Goal: Task Accomplishment & Management: Manage account settings

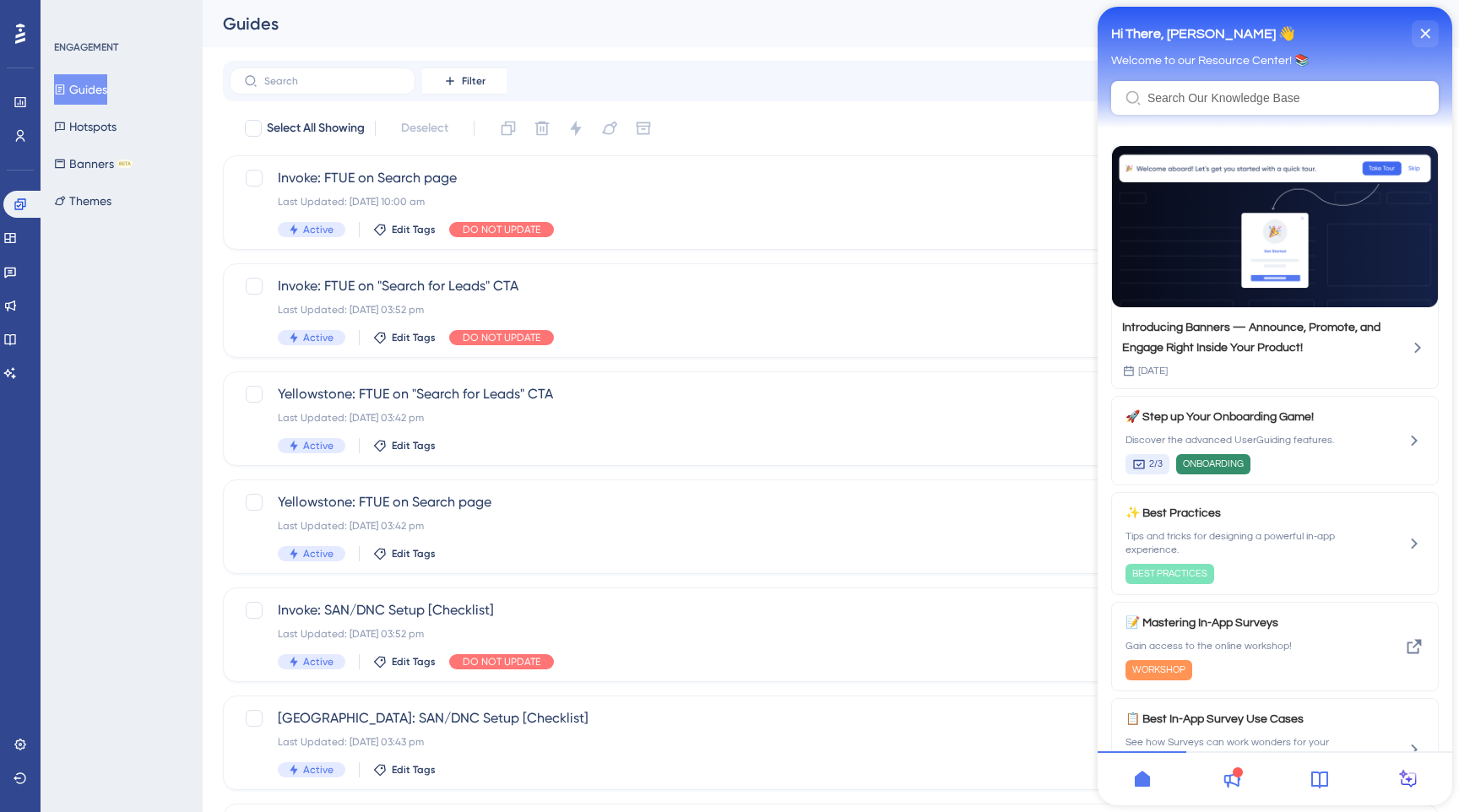
click at [1320, 773] on icon at bounding box center [1320, 779] width 17 height 17
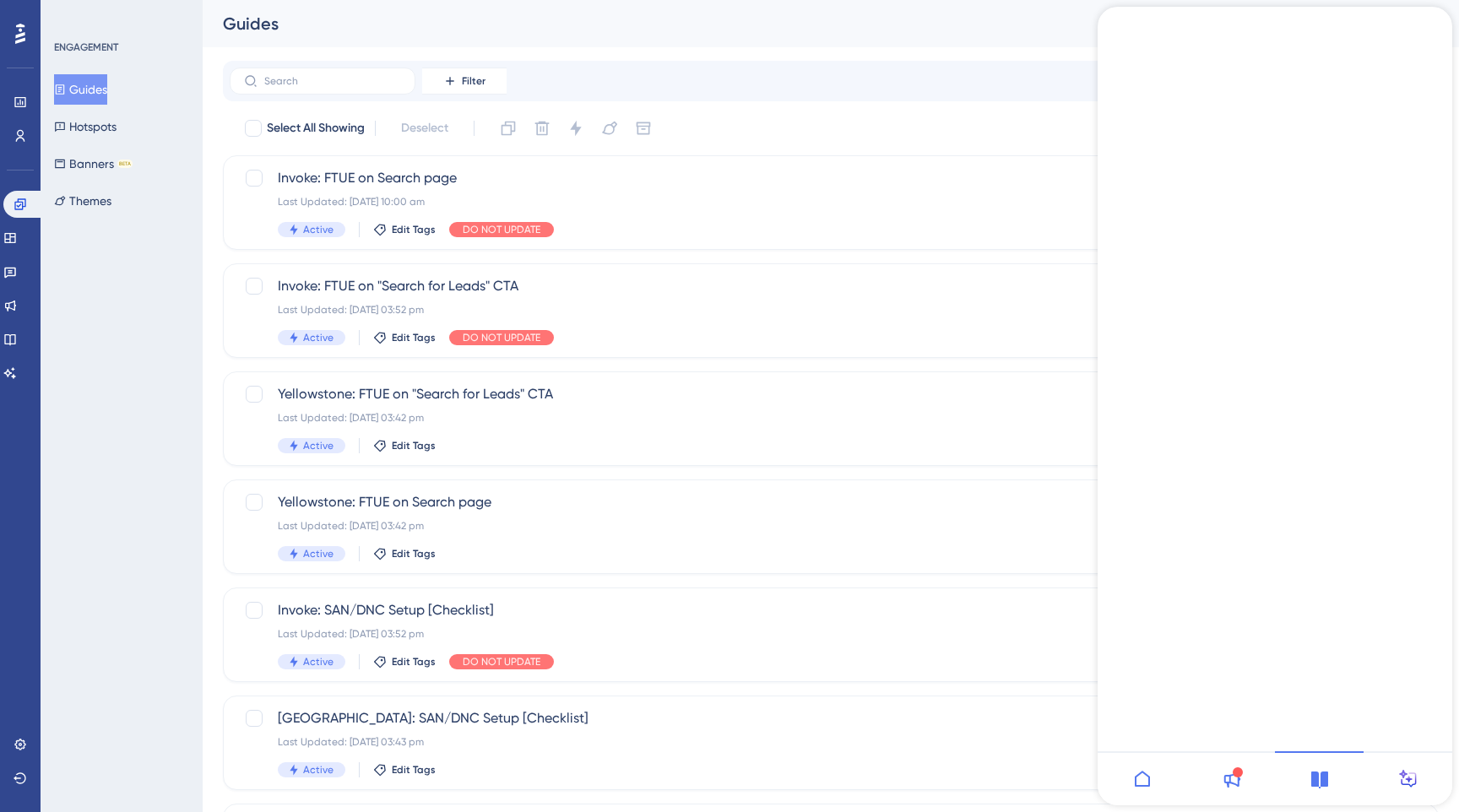
click at [1097, 18] on icon "back to header" at bounding box center [1097, 18] width 0 height 0
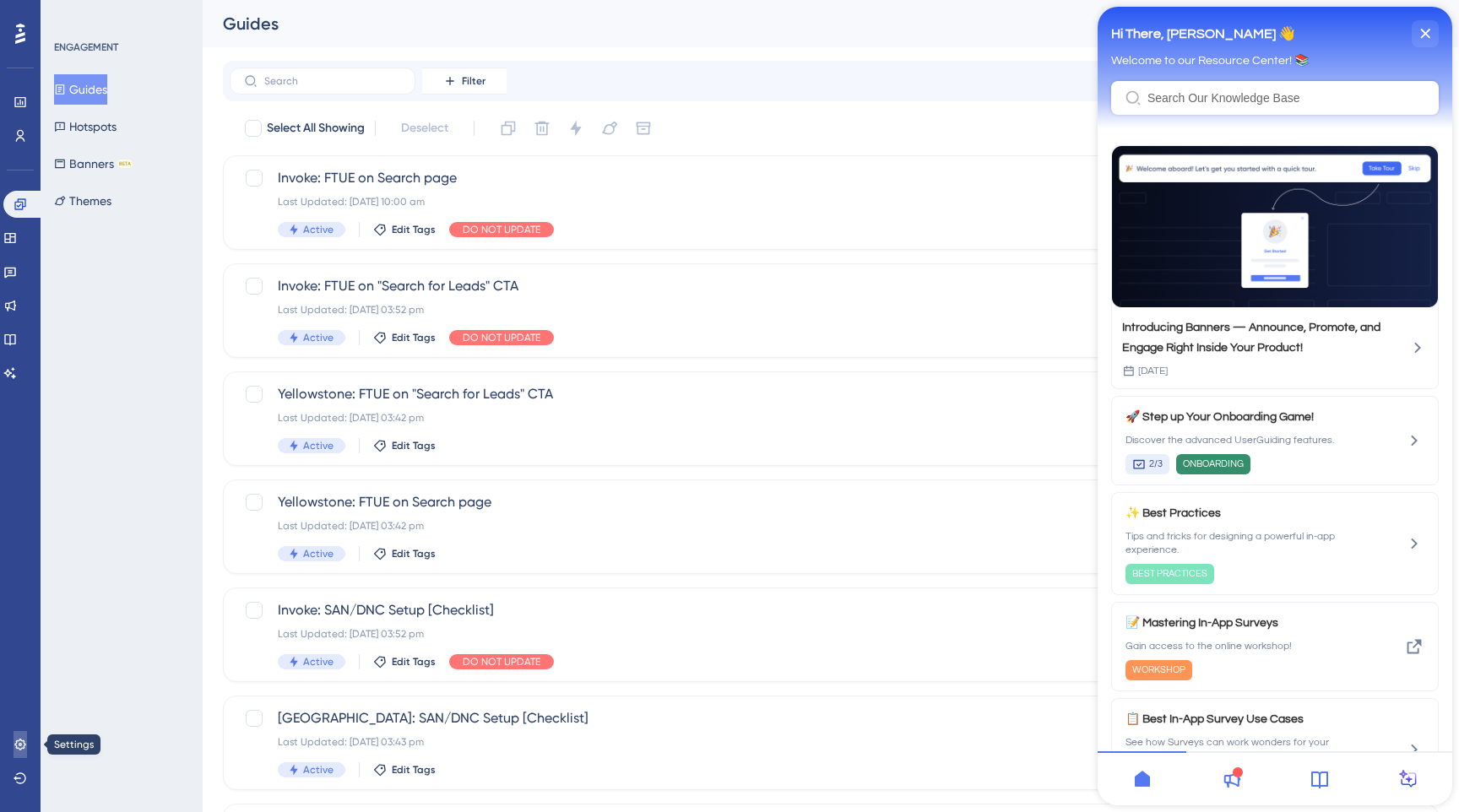
click at [20, 741] on icon at bounding box center [20, 744] width 14 height 14
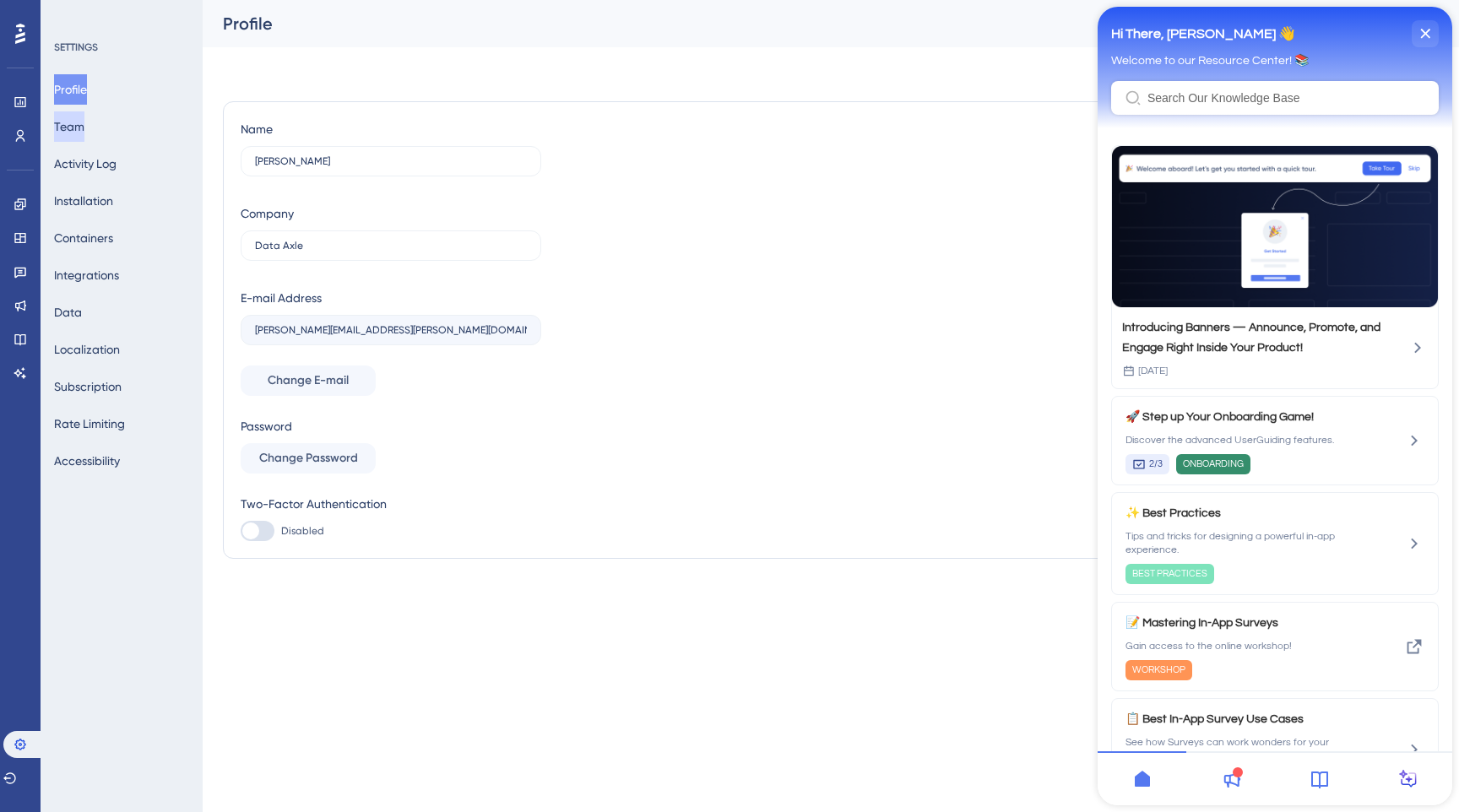
click at [84, 130] on button "Team" at bounding box center [70, 127] width 31 height 31
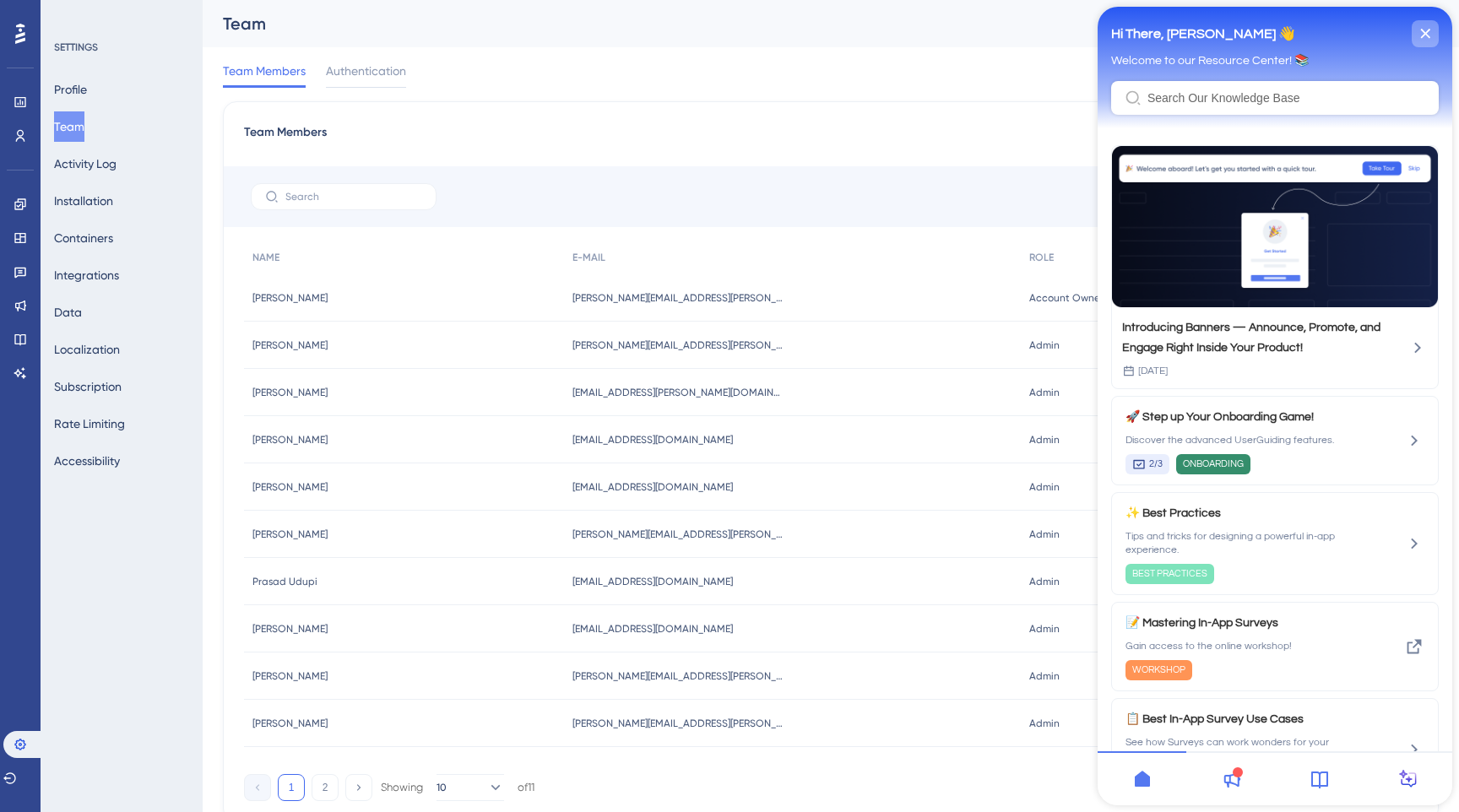
click at [1430, 28] on div "close resource center" at bounding box center [1426, 33] width 27 height 27
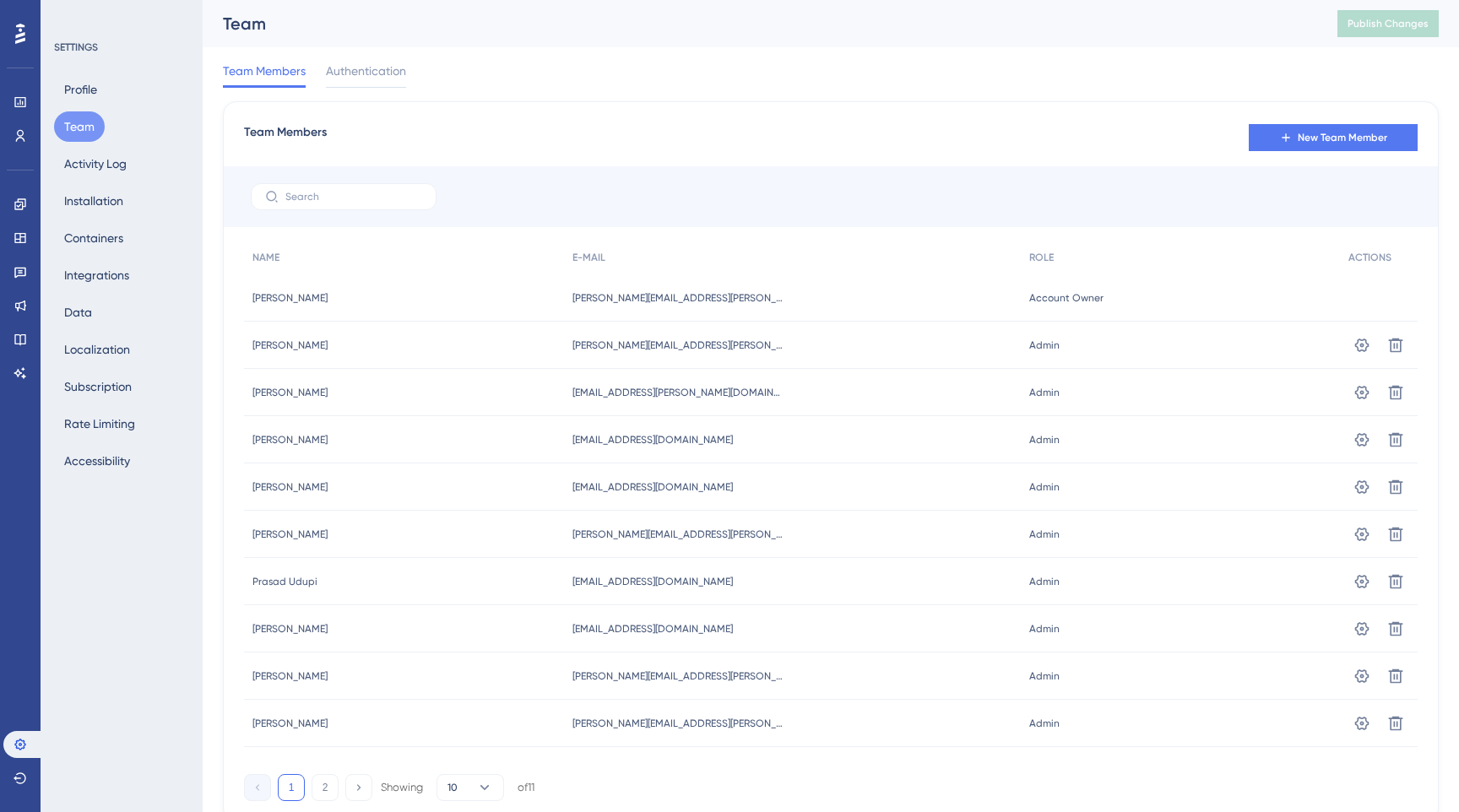
click at [1029, 347] on span "Admin" at bounding box center [1045, 345] width 31 height 14
click at [1364, 348] on icon at bounding box center [1361, 345] width 17 height 17
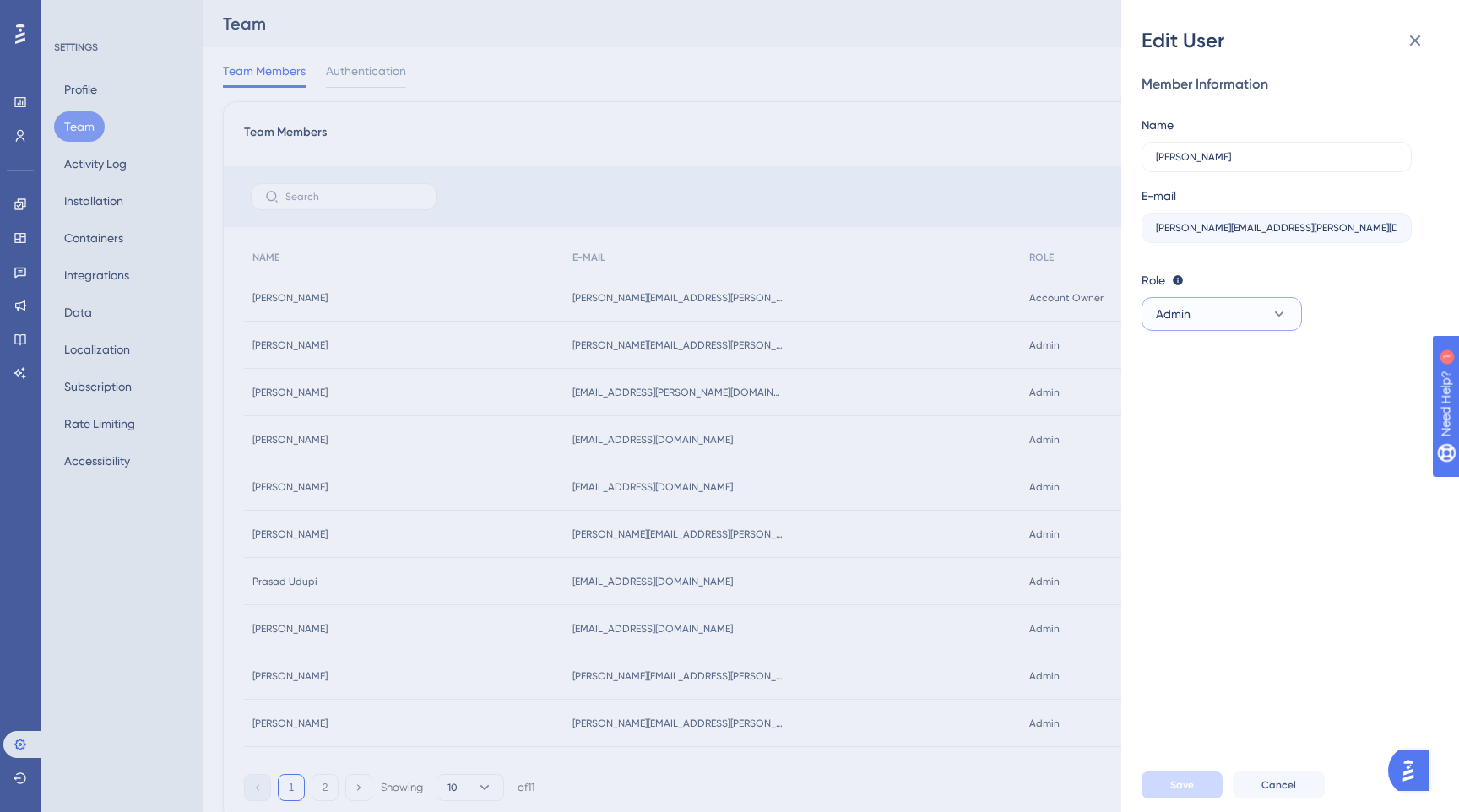
click at [1249, 315] on button "Admin" at bounding box center [1221, 314] width 160 height 33
click at [1219, 525] on div "Member Information Name Ayush Dongardive E-mail ayush.dongardive@data-axle.com …" at bounding box center [1297, 406] width 311 height 703
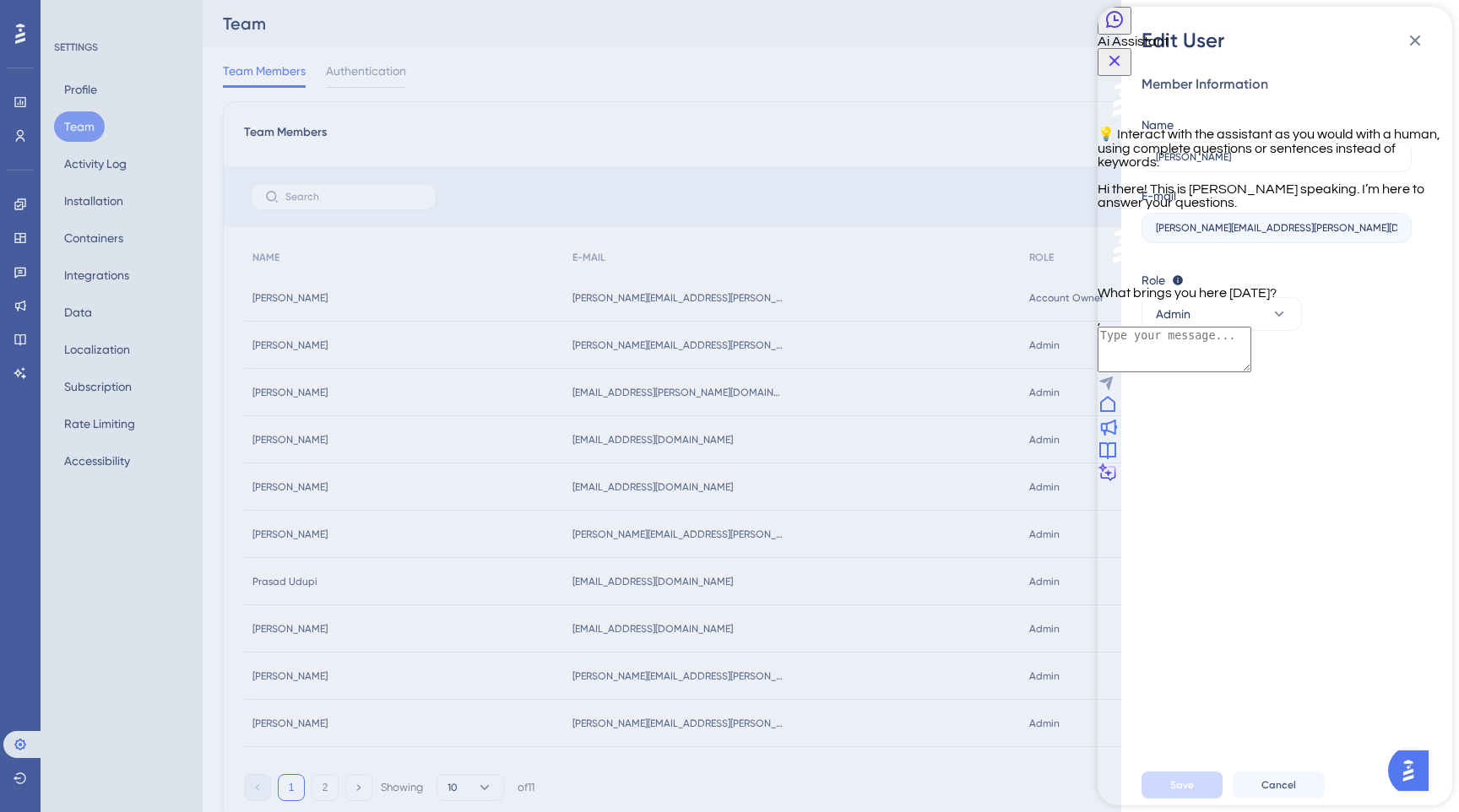
click at [1124, 51] on icon "Close Button" at bounding box center [1114, 61] width 20 height 20
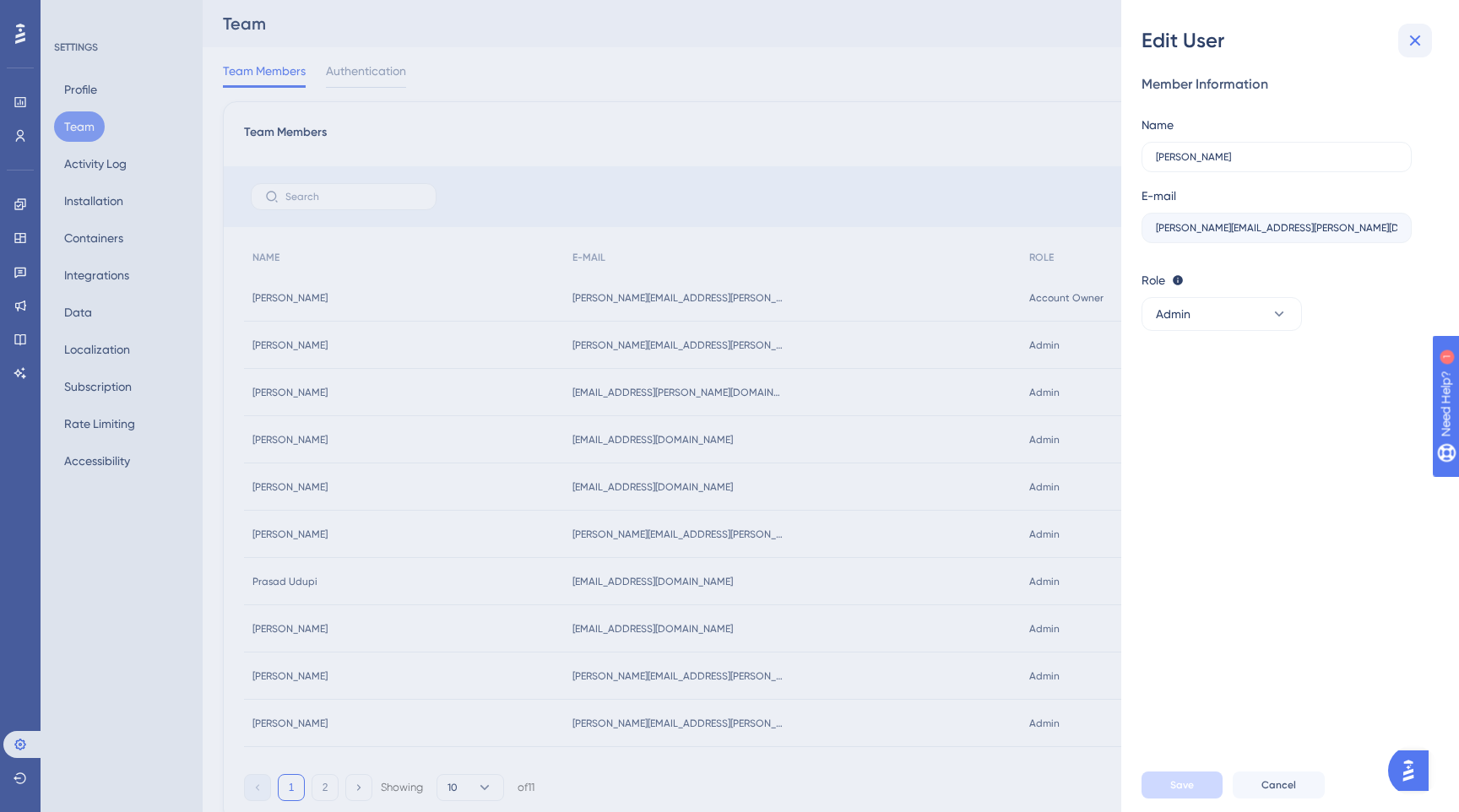
click at [1420, 33] on icon at bounding box center [1415, 41] width 20 height 20
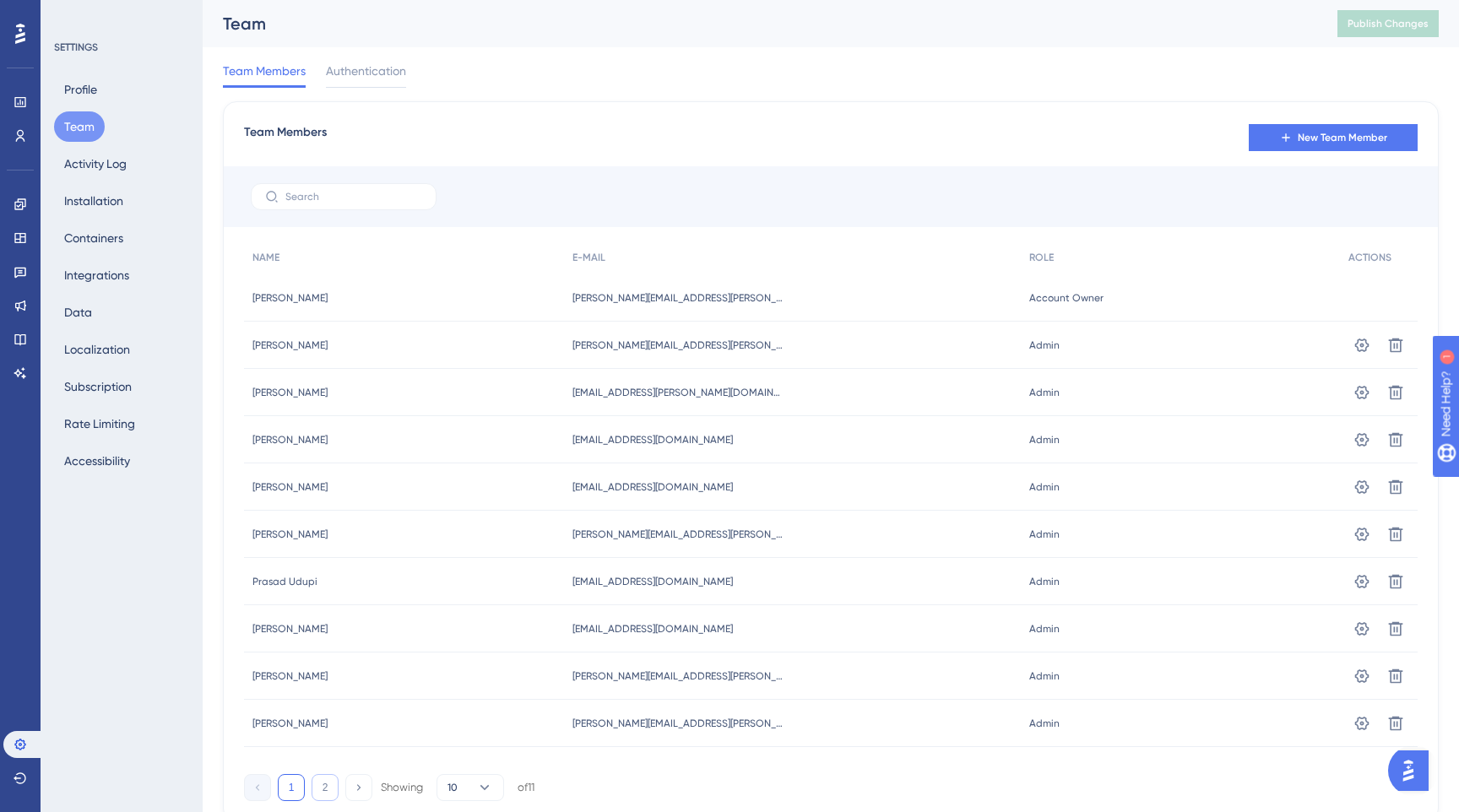
click at [315, 783] on button "2" at bounding box center [325, 788] width 27 height 27
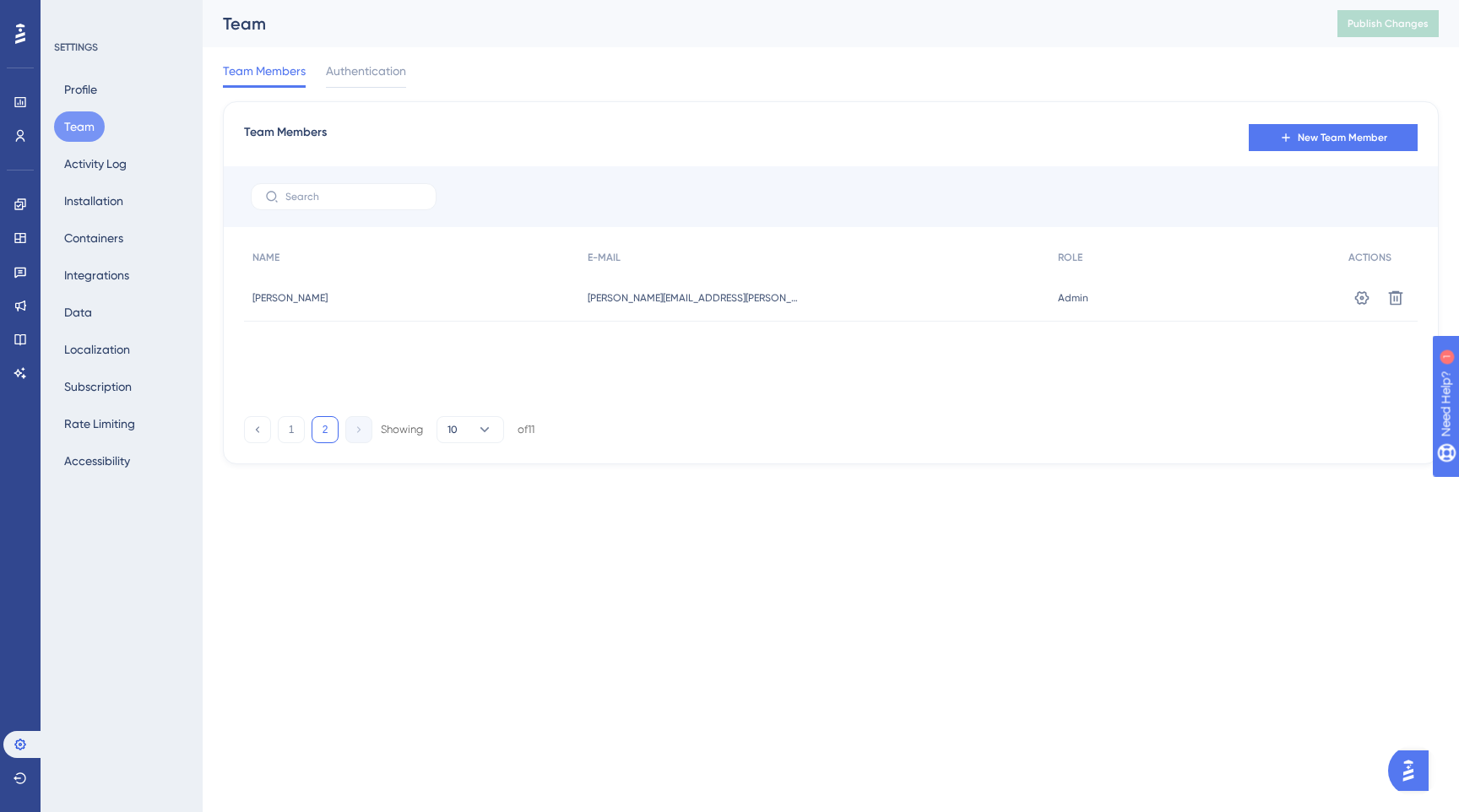
click at [1427, 427] on div "Team Members New Team Member NAME E-MAIL ROLE ACTIONS Andy Warren Andy Warren a…" at bounding box center [830, 282] width 1216 height 363
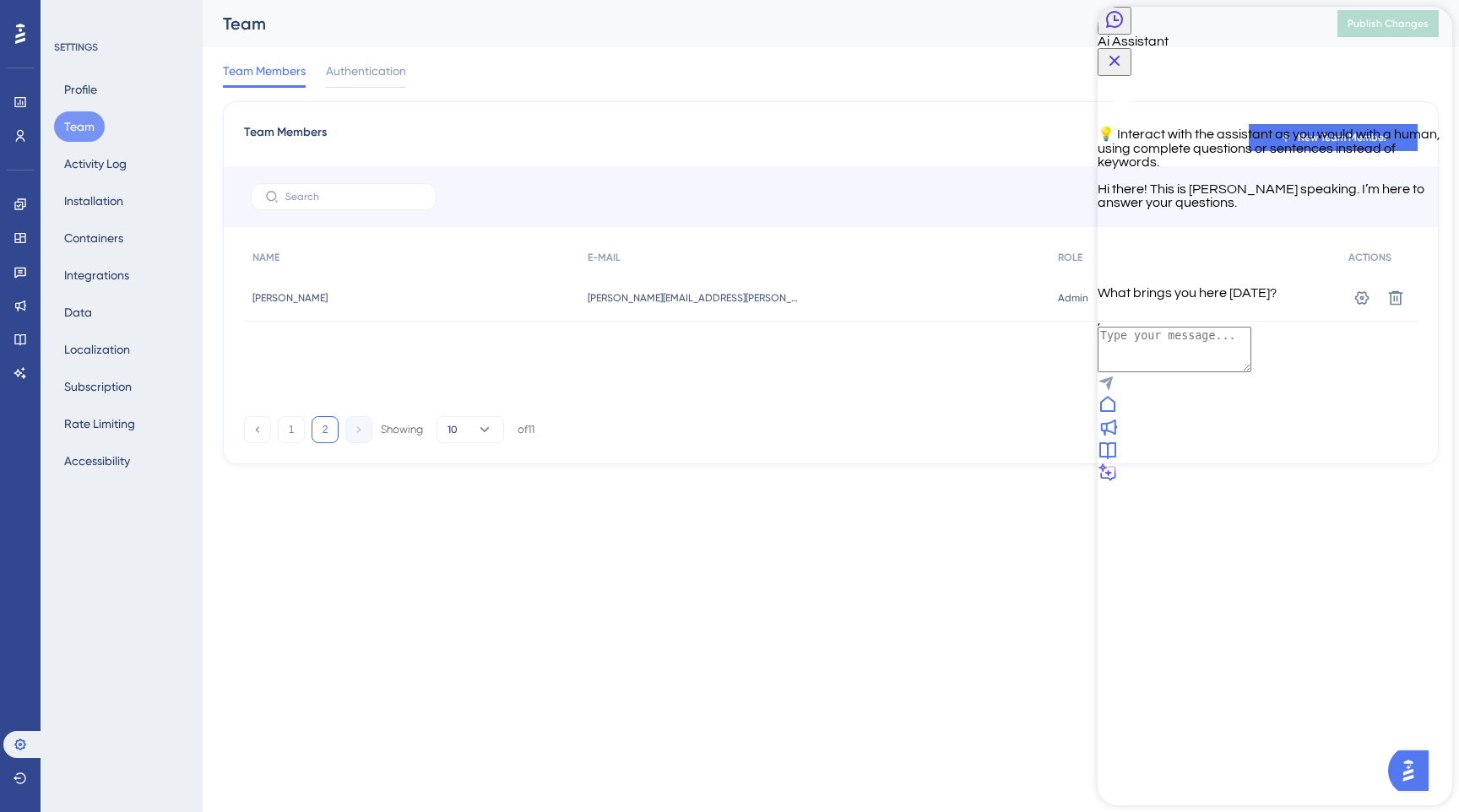
click at [1121, 56] on icon "Close Button" at bounding box center [1115, 61] width 11 height 11
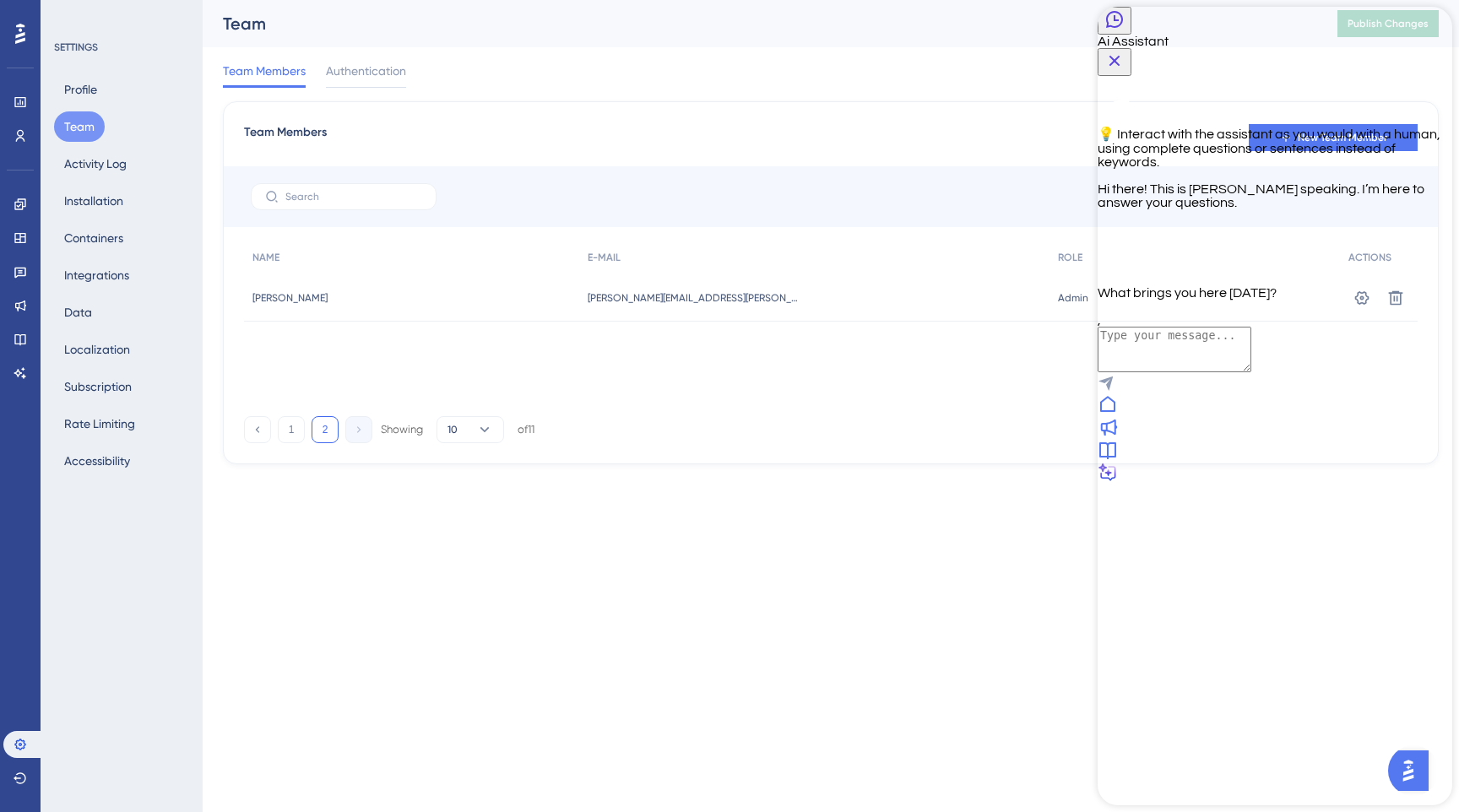
click at [1115, 480] on icon at bounding box center [1108, 473] width 14 height 14
click at [1132, 48] on button "Close Button" at bounding box center [1113, 61] width 33 height 28
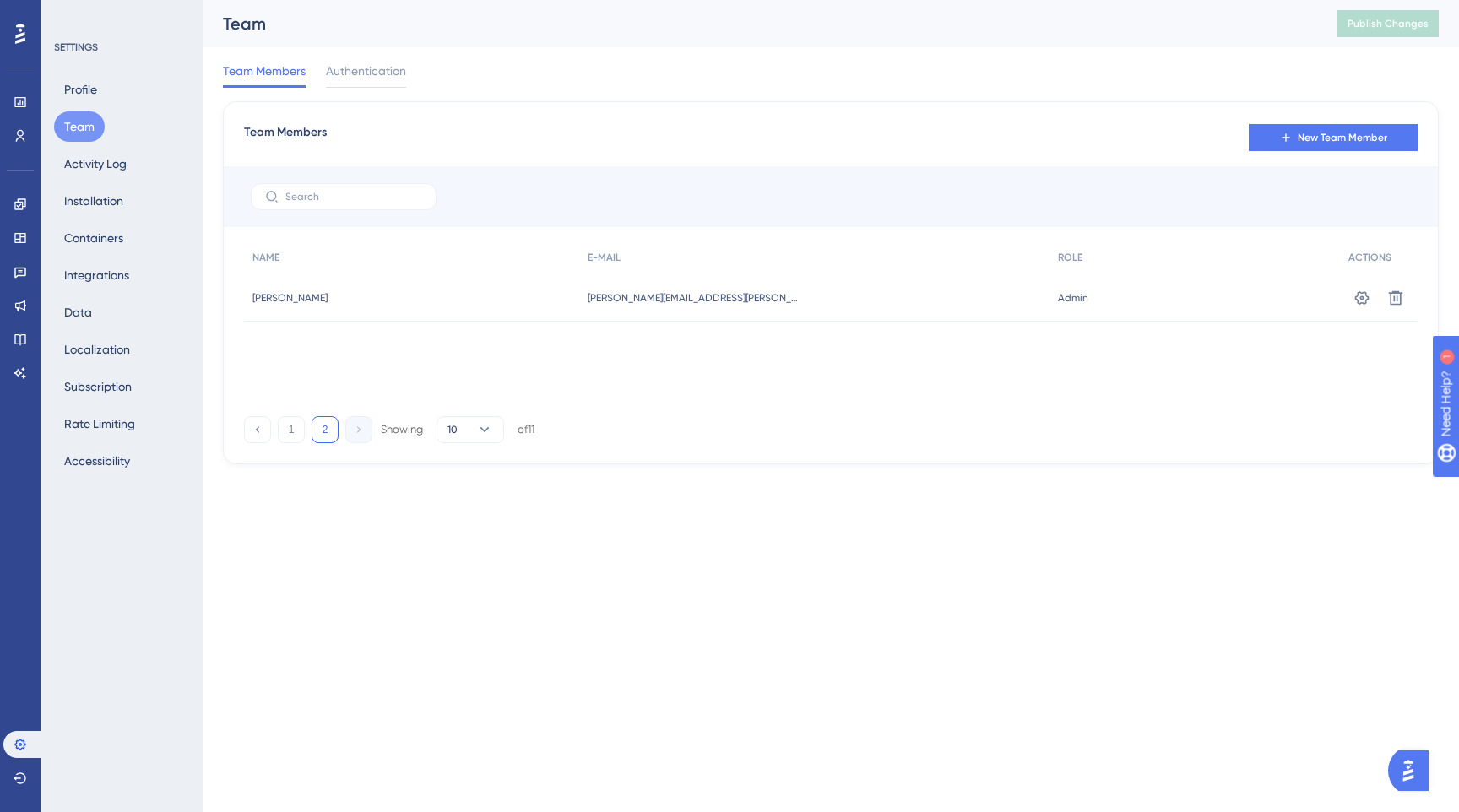
click at [1402, 769] on img "Open AI Assistant Launcher" at bounding box center [1408, 770] width 31 height 31
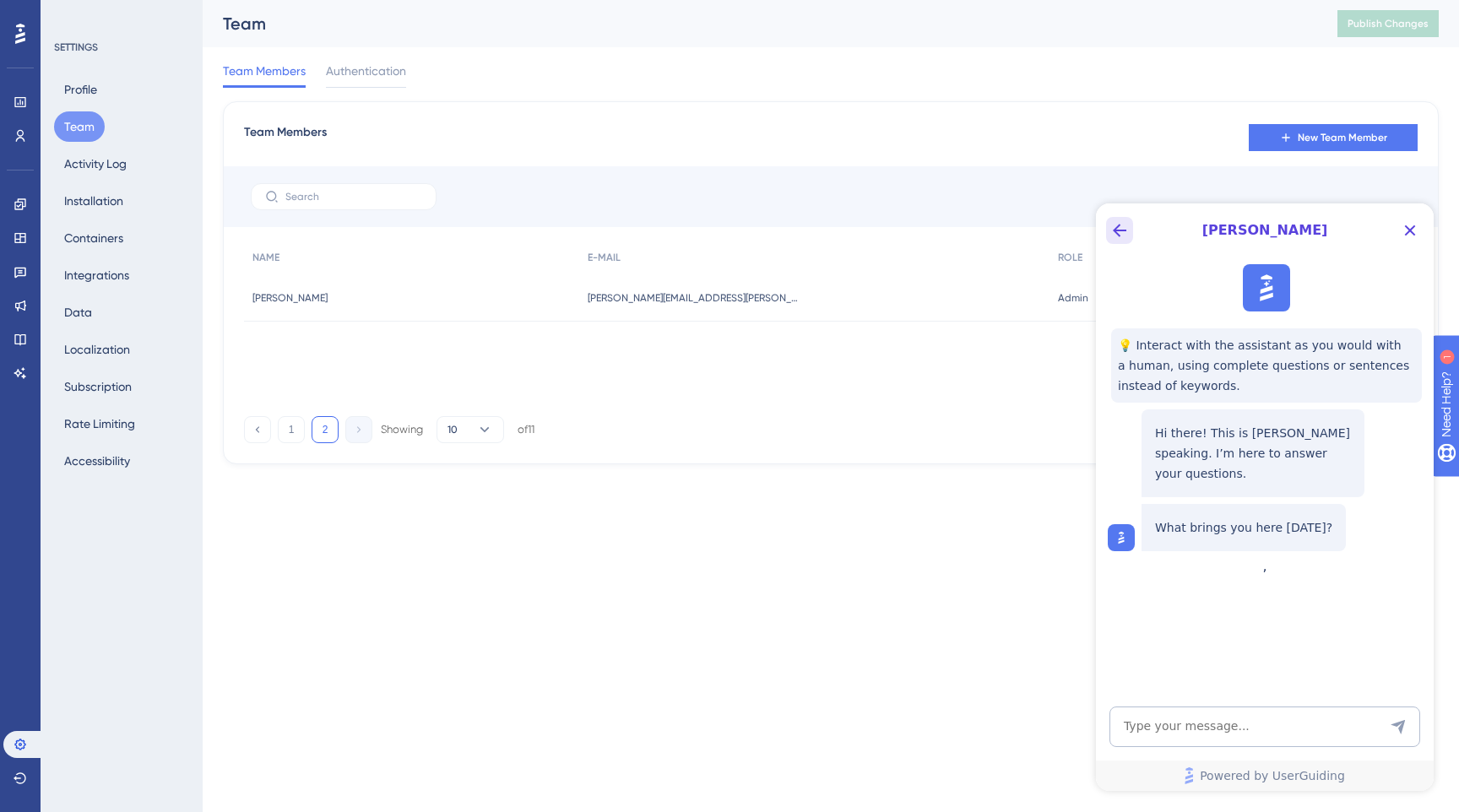
click at [1120, 230] on icon "Back Button" at bounding box center [1119, 230] width 14 height 14
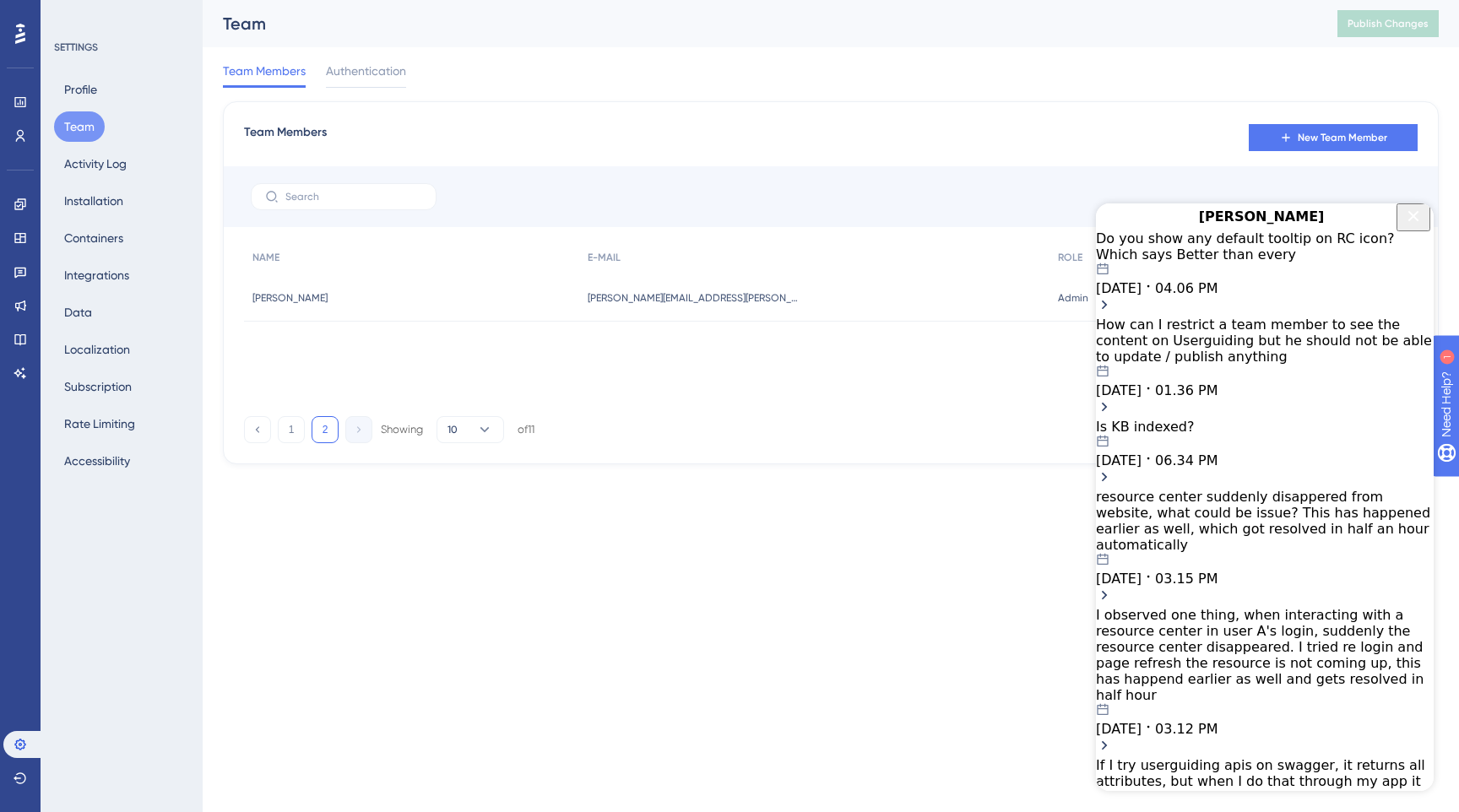
click at [1250, 356] on div "How can I restrict a team member to see the content on Userguiding but he shoul…" at bounding box center [1265, 340] width 337 height 48
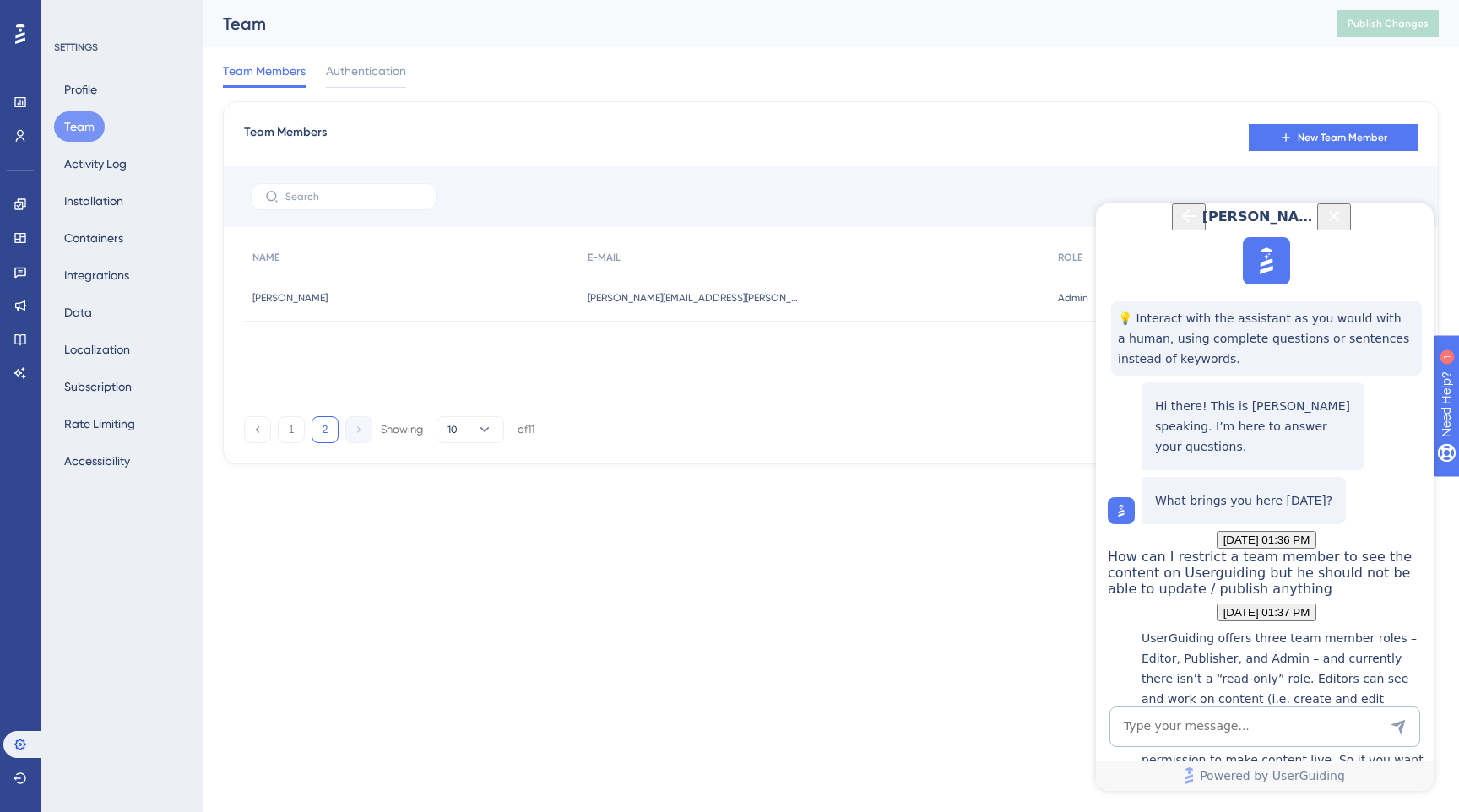
scroll to position [467, 0]
click at [1344, 226] on icon "Close Button" at bounding box center [1334, 216] width 20 height 20
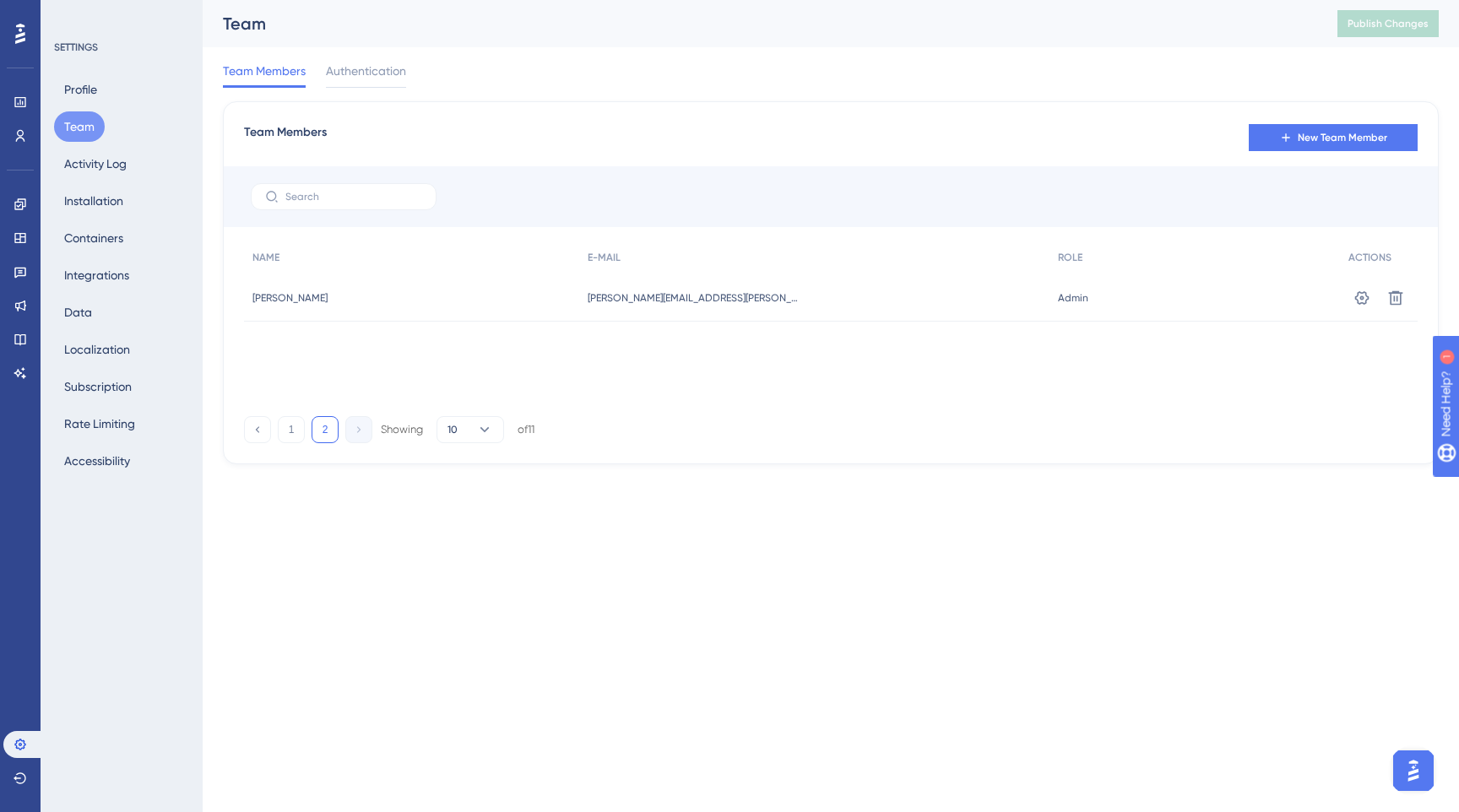
scroll to position [0, 0]
click at [261, 73] on span "Team Members" at bounding box center [263, 71] width 82 height 20
click at [275, 431] on div "1 2 Showing 10 of 11" at bounding box center [389, 430] width 290 height 27
click at [291, 433] on button "1" at bounding box center [291, 430] width 27 height 27
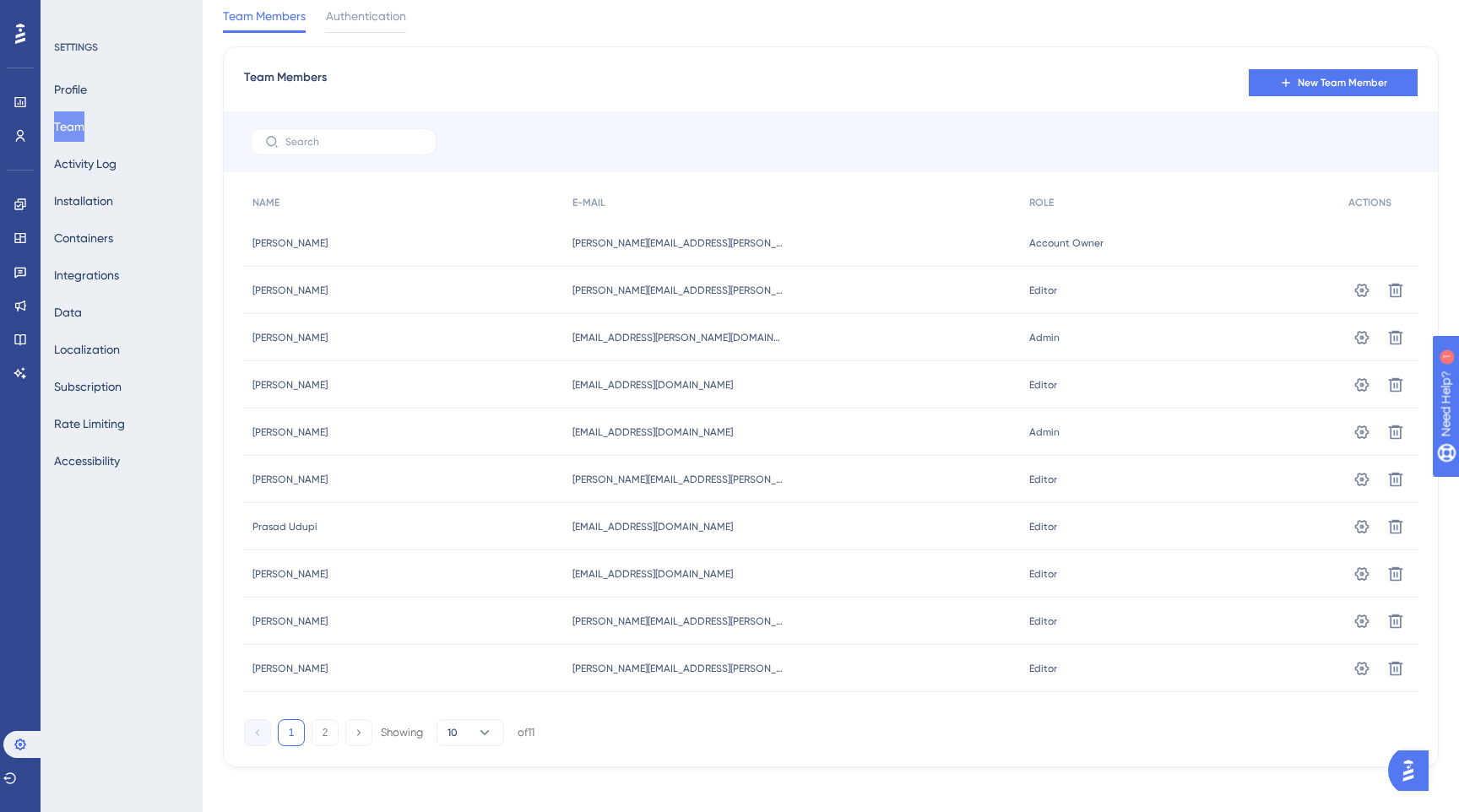
scroll to position [64, 0]
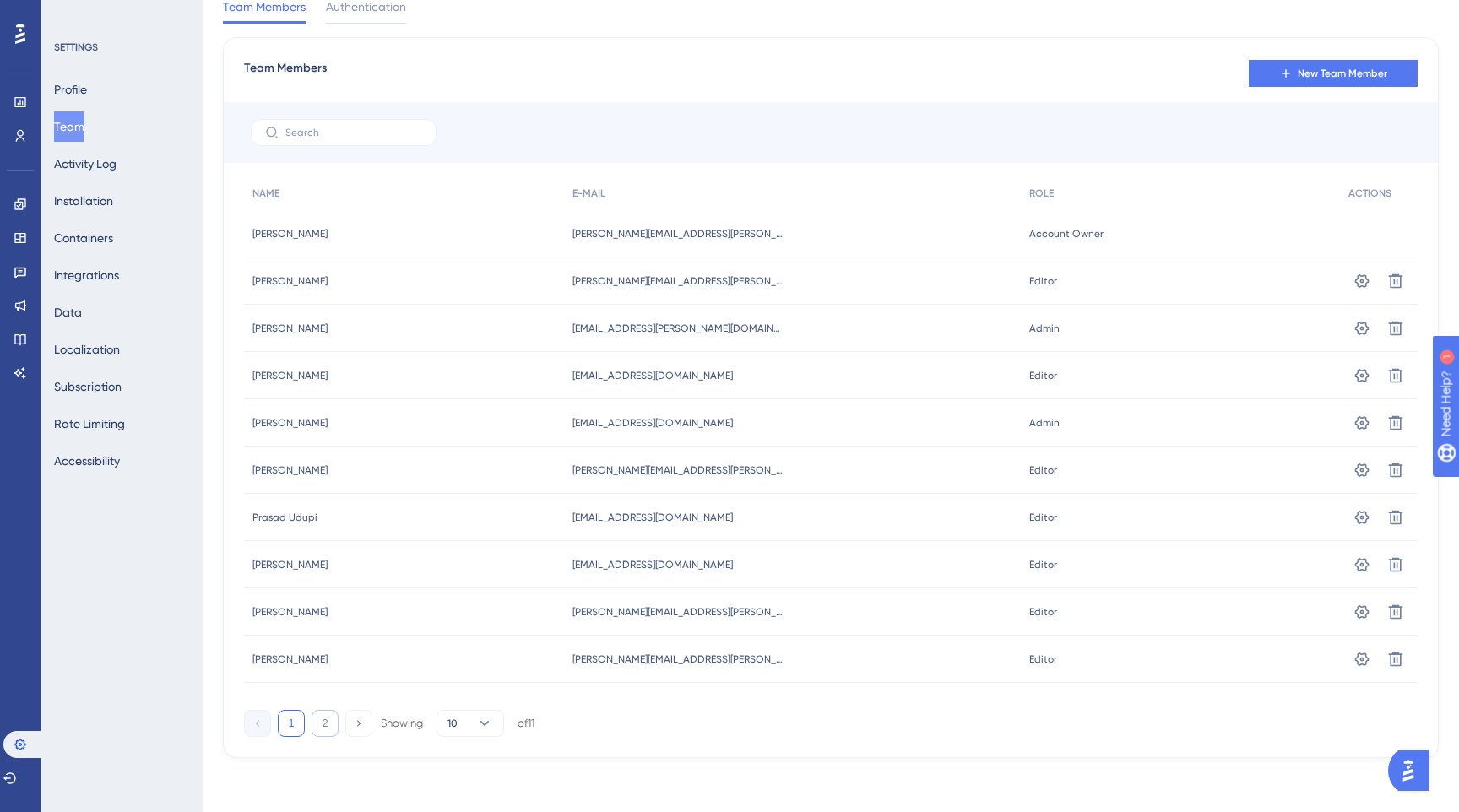
click at [330, 717] on button "2" at bounding box center [325, 723] width 27 height 27
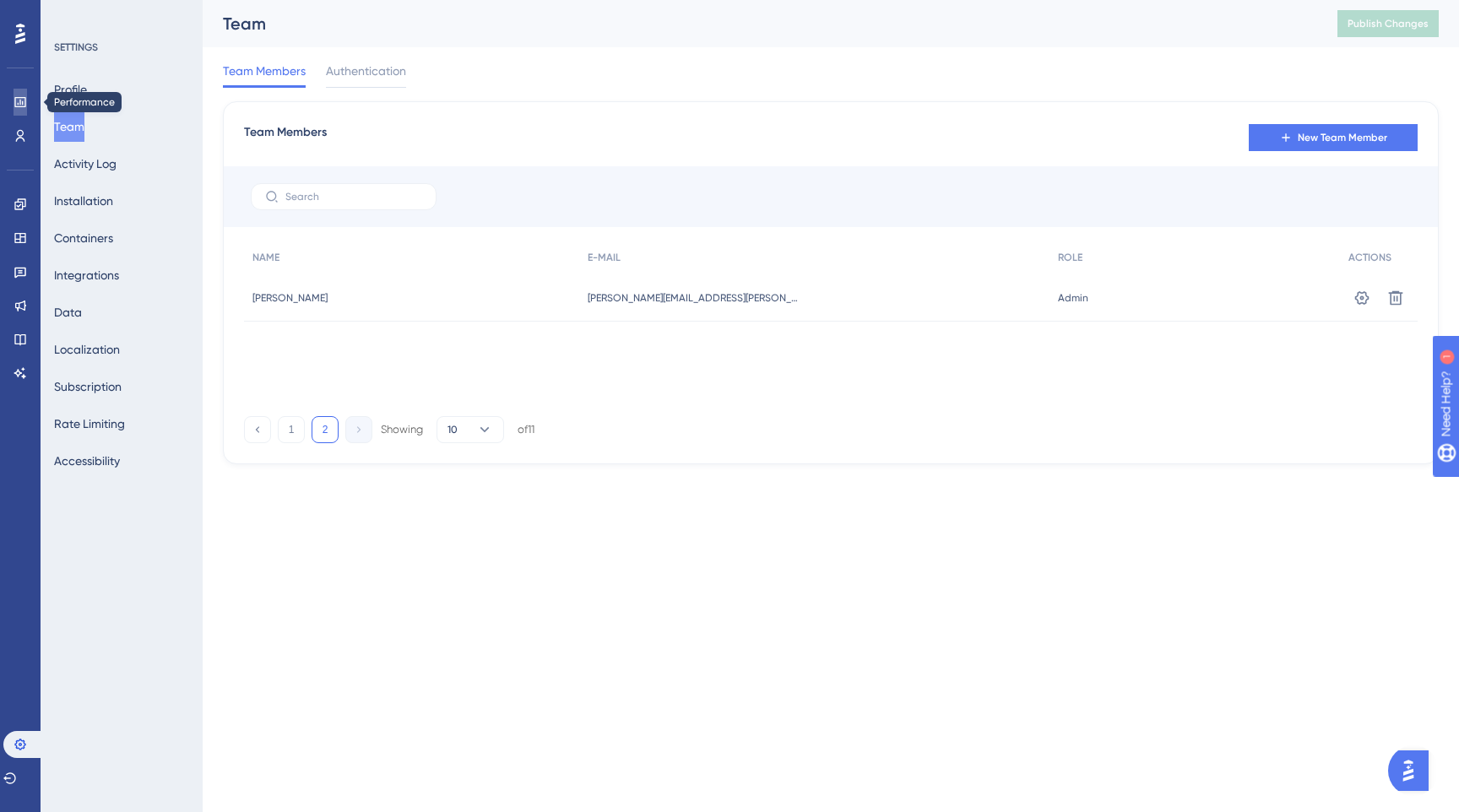
click at [16, 107] on icon at bounding box center [20, 101] width 11 height 10
